Goal: Information Seeking & Learning: Learn about a topic

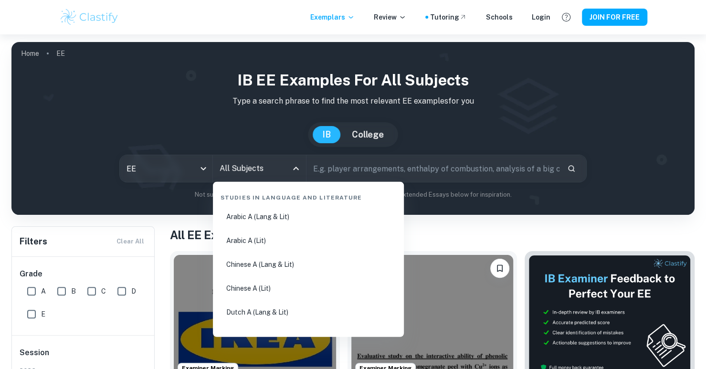
click at [242, 164] on input "All Subjects" at bounding box center [252, 168] width 70 height 18
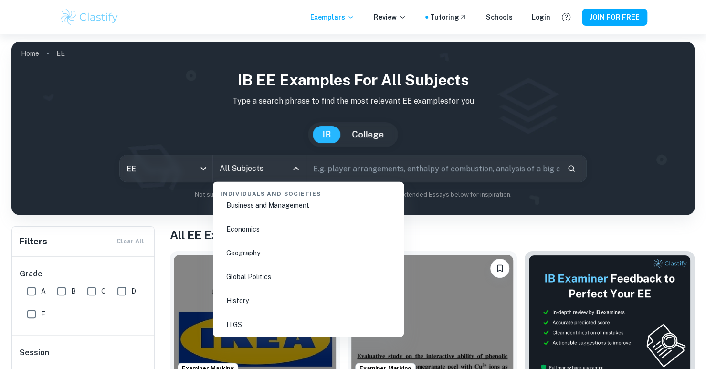
scroll to position [1194, 0]
click at [242, 249] on li "History" at bounding box center [308, 253] width 183 height 22
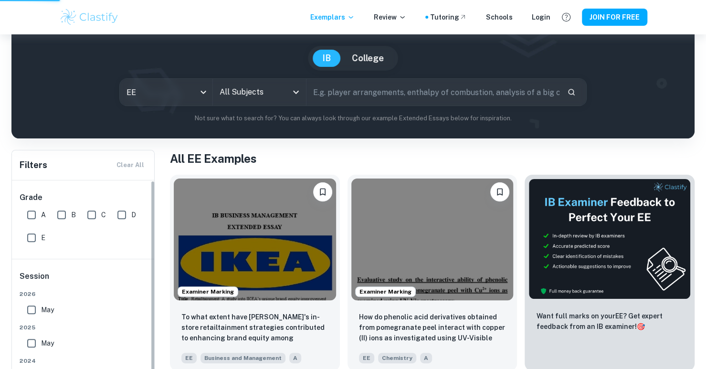
scroll to position [95, 0]
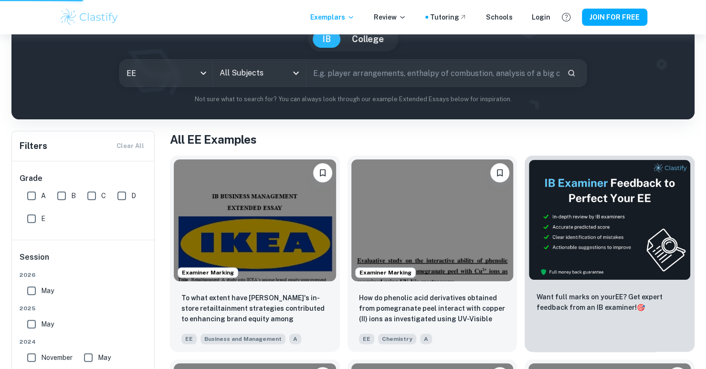
click at [35, 193] on input "A" at bounding box center [31, 195] width 19 height 19
checkbox input "true"
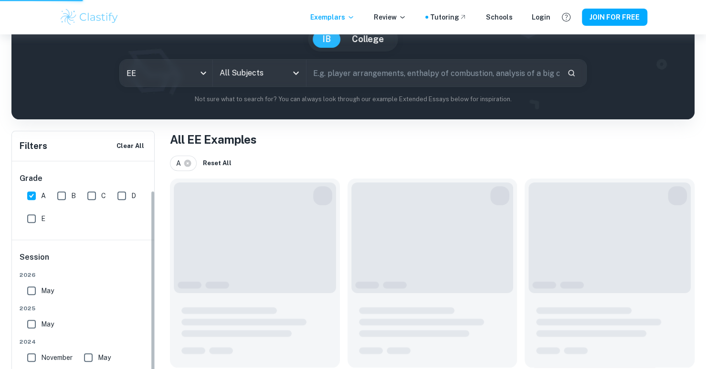
scroll to position [48, 0]
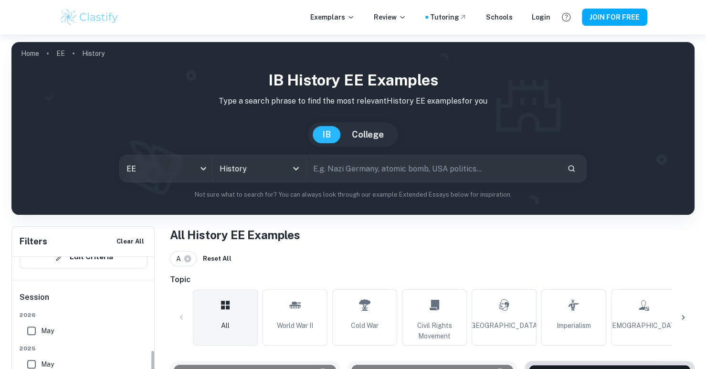
scroll to position [139, 0]
click at [31, 313] on input "May" at bounding box center [31, 312] width 19 height 19
checkbox input "true"
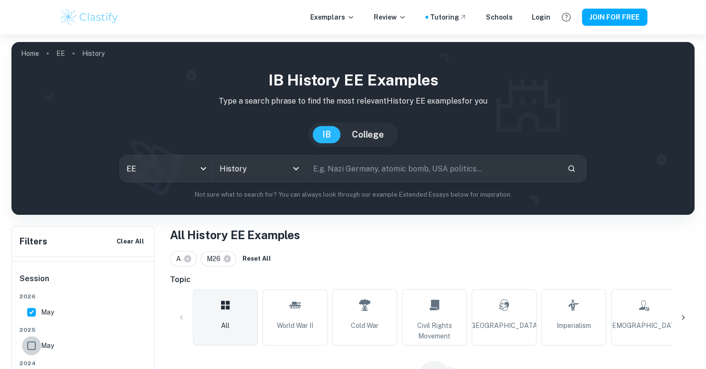
click at [29, 344] on input "May" at bounding box center [31, 345] width 19 height 19
checkbox input "true"
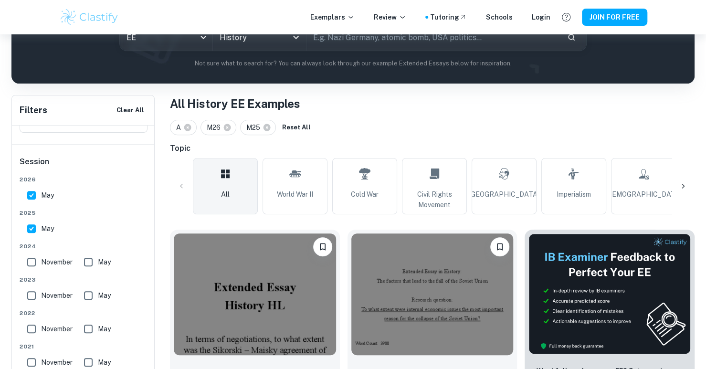
scroll to position [143, 0]
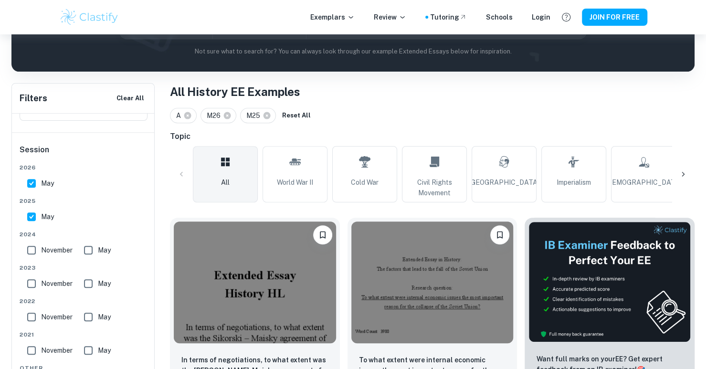
click at [32, 246] on input "November" at bounding box center [31, 250] width 19 height 19
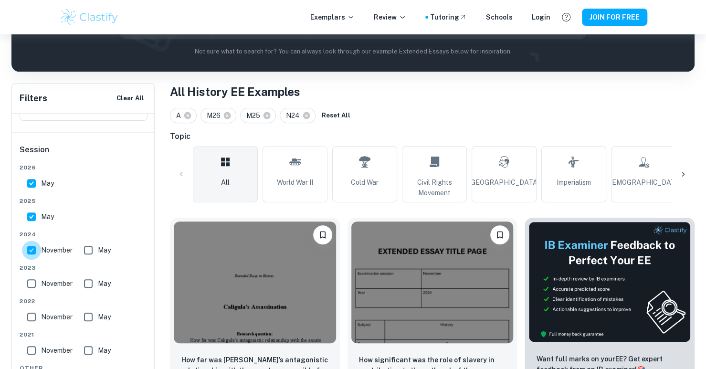
click at [32, 248] on input "November" at bounding box center [31, 250] width 19 height 19
checkbox input "false"
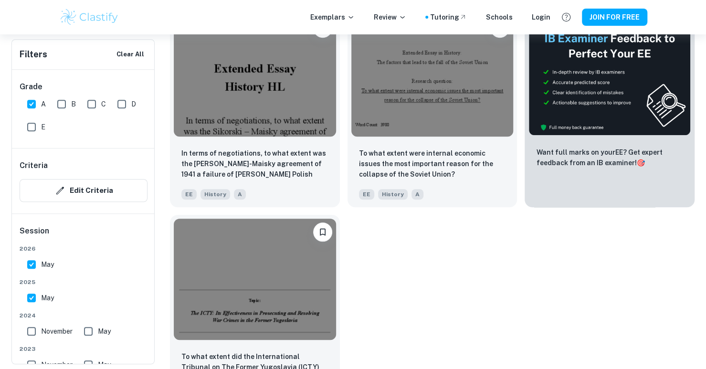
scroll to position [297, 0]
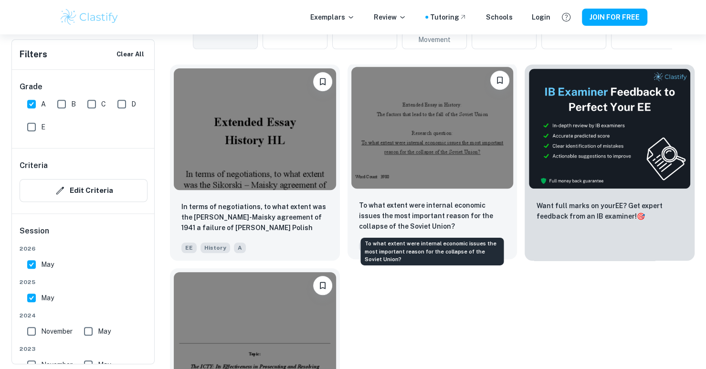
click at [414, 220] on p "To what extent were internal economic issues the most important reason for the …" at bounding box center [432, 216] width 147 height 32
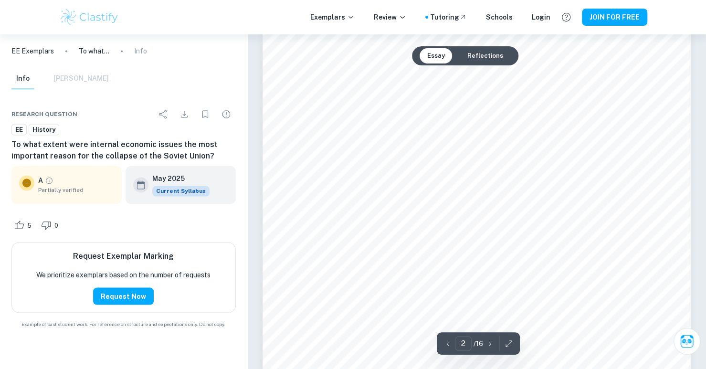
scroll to position [638, 0]
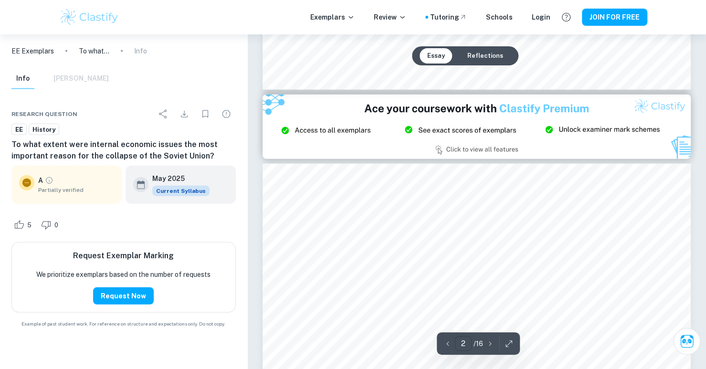
type input "3"
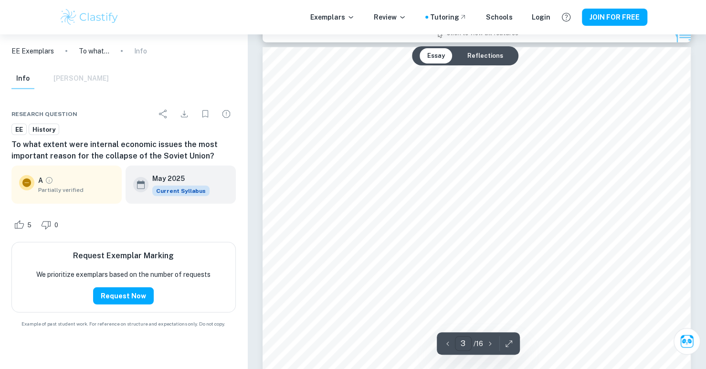
scroll to position [1402, 0]
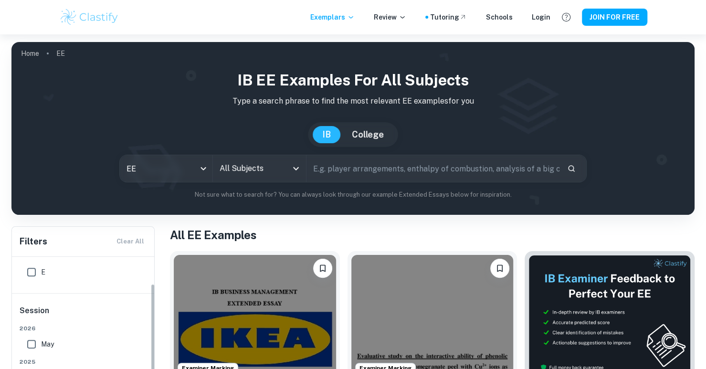
scroll to position [74, 0]
click at [255, 170] on input "All Subjects" at bounding box center [252, 168] width 70 height 18
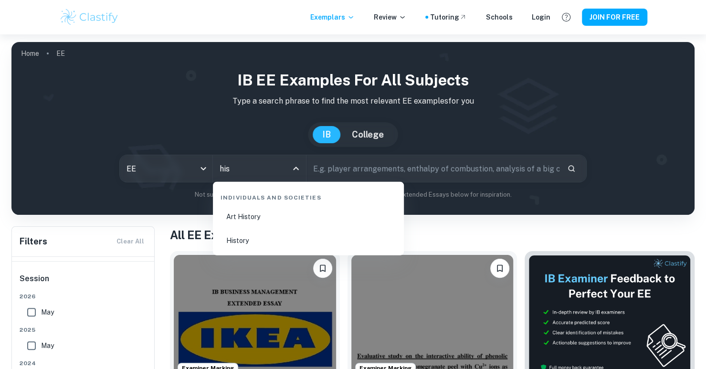
click at [253, 239] on li "History" at bounding box center [308, 241] width 183 height 22
type input "History"
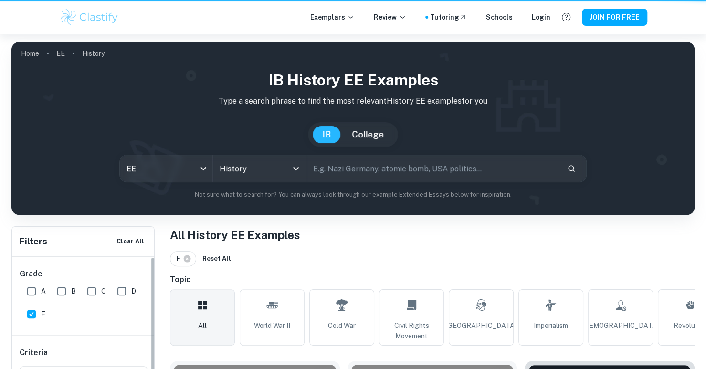
drag, startPoint x: 26, startPoint y: 187, endPoint x: 37, endPoint y: 192, distance: 12.4
click at [27, 282] on input "A" at bounding box center [31, 291] width 19 height 19
checkbox input "true"
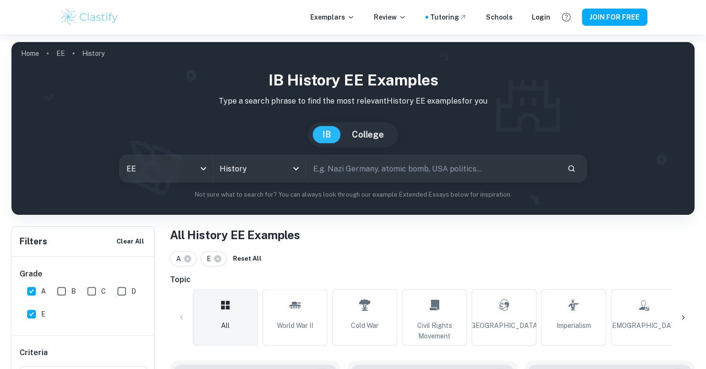
scroll to position [95, 0]
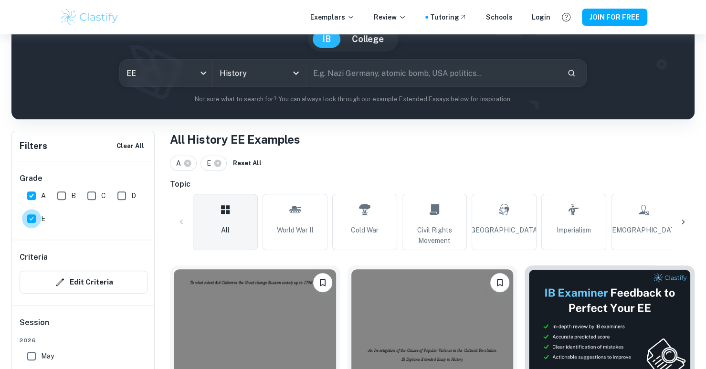
click at [31, 215] on input "E" at bounding box center [31, 218] width 19 height 19
checkbox input "false"
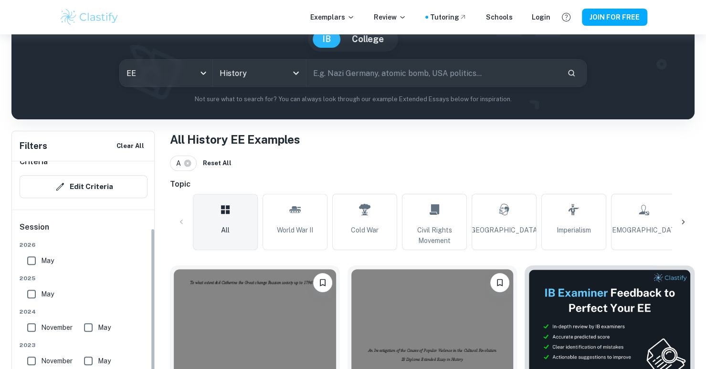
click at [34, 260] on input "May" at bounding box center [31, 260] width 19 height 19
checkbox input "true"
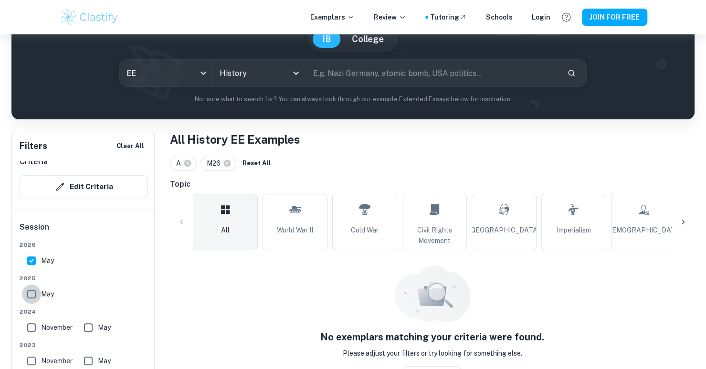
click at [33, 296] on input "May" at bounding box center [31, 294] width 19 height 19
checkbox input "true"
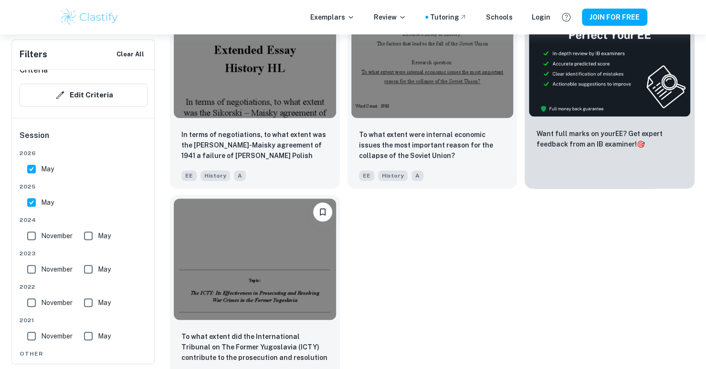
scroll to position [286, 0]
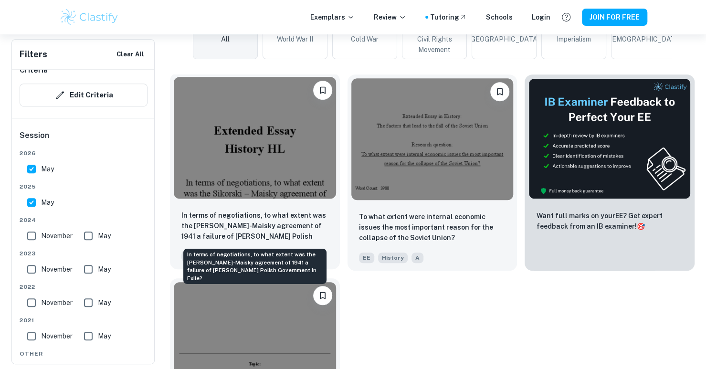
click at [280, 228] on p "In terms of negotiations, to what extent was the [PERSON_NAME]-Maisky agreement…" at bounding box center [254, 226] width 147 height 32
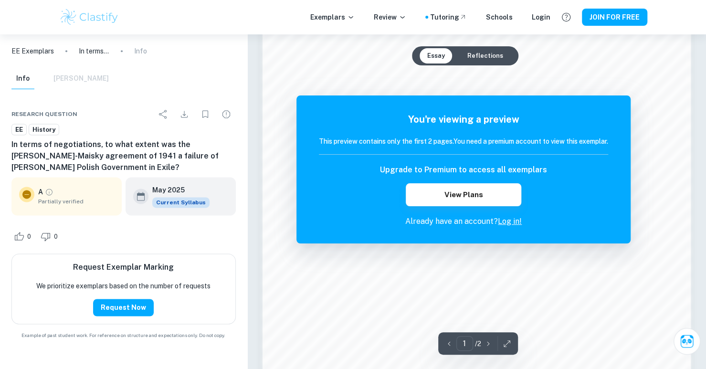
scroll to position [716, 0]
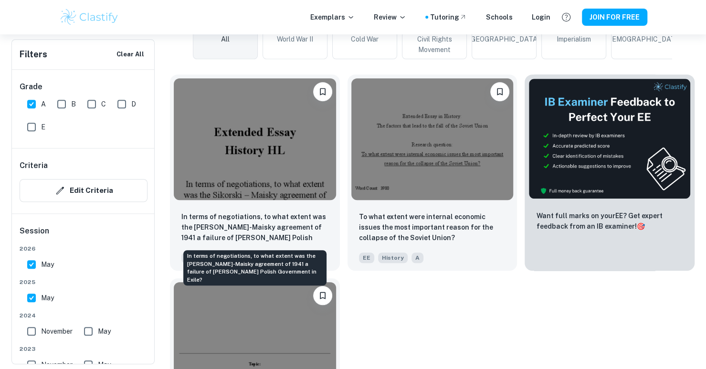
scroll to position [382, 0]
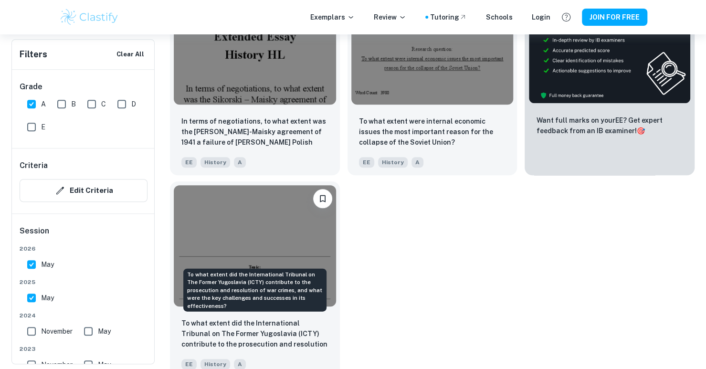
click at [244, 330] on p "To what extent did the International Tribunal on The Former Yugoslavia (ICTY) c…" at bounding box center [254, 334] width 147 height 32
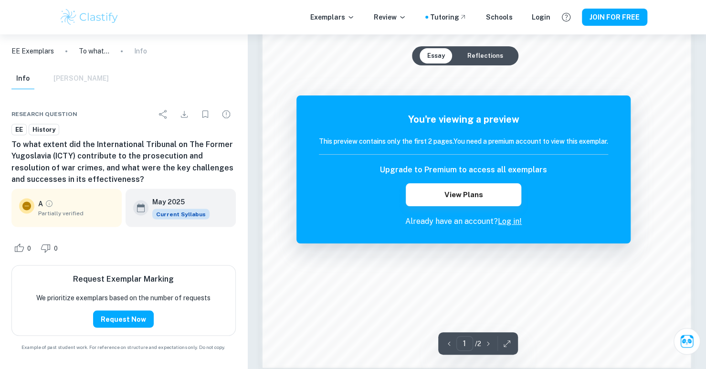
scroll to position [907, 0]
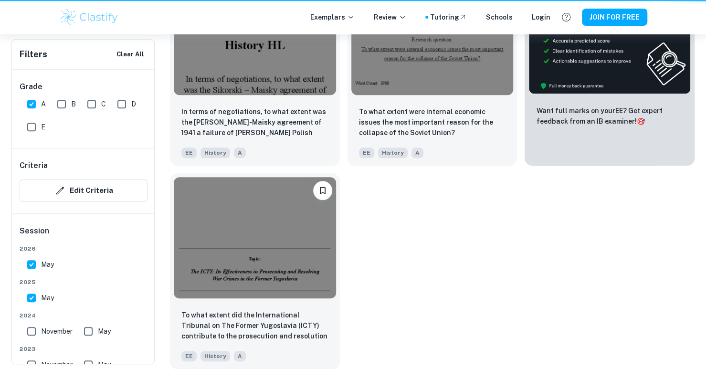
scroll to position [382, 0]
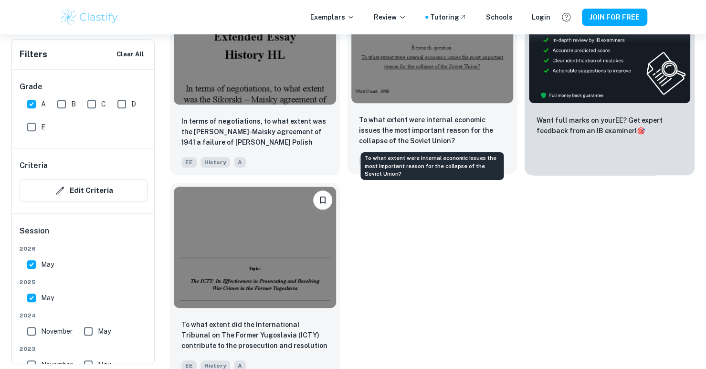
click at [392, 129] on p "To what extent were internal economic issues the most important reason for the …" at bounding box center [432, 131] width 147 height 32
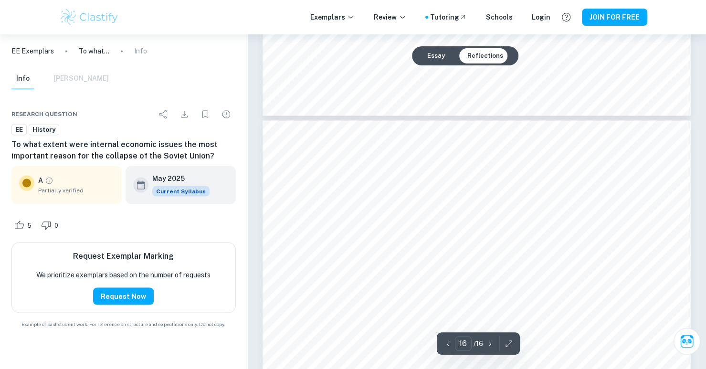
scroll to position [9359, 0]
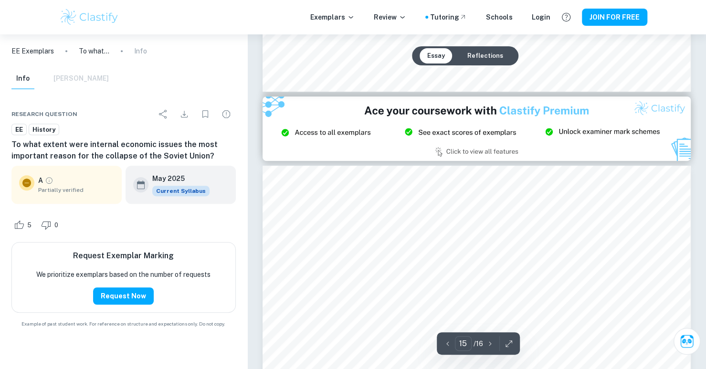
type input "14"
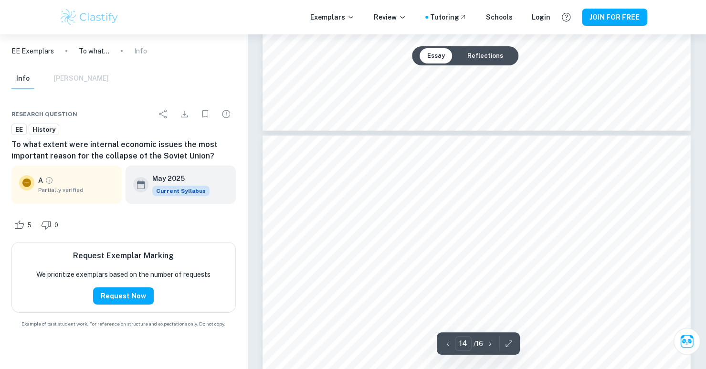
scroll to position [8040, 0]
